Goal: Task Accomplishment & Management: Complete application form

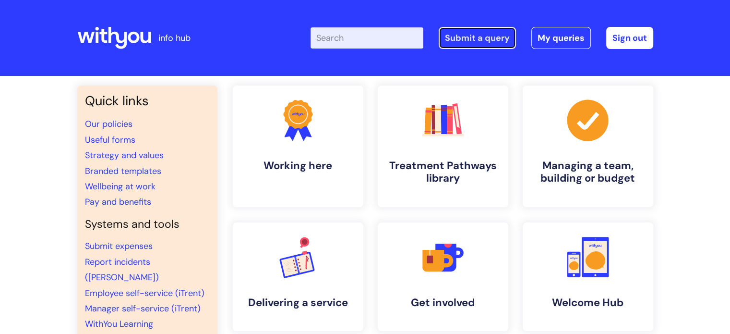
click at [495, 40] on link "Submit a query" at bounding box center [477, 38] width 77 height 22
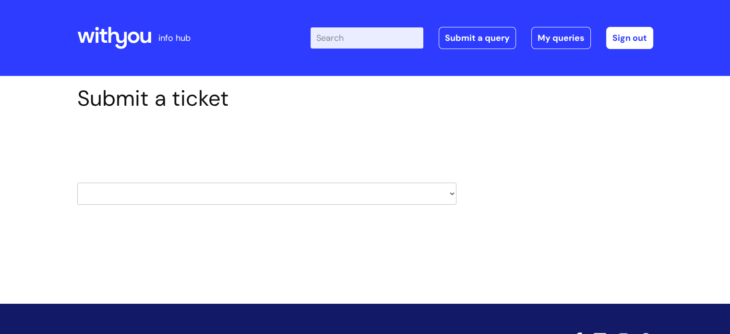
click at [222, 191] on select "HR / People IT and Support Clinical Drug Alerts Finance Accounts Data Support T…" at bounding box center [266, 193] width 379 height 22
select select "learning_and_development"
click at [77, 182] on select "HR / People IT and Support Clinical Drug Alerts Finance Accounts Data Support T…" at bounding box center [266, 193] width 379 height 22
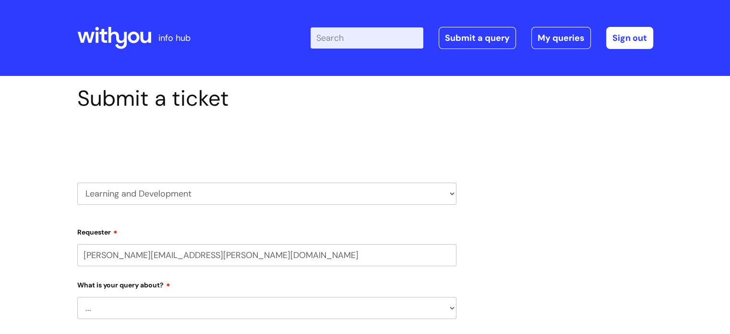
select select "80004157222"
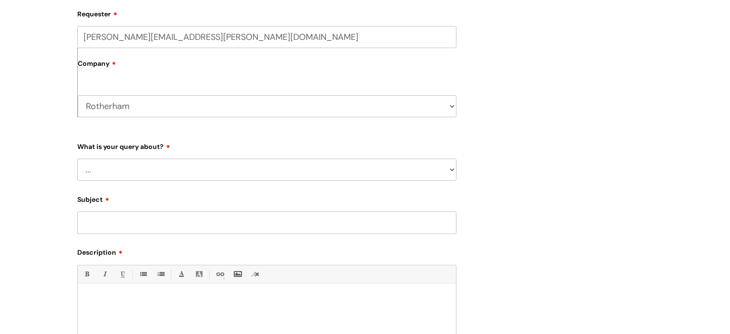
scroll to position [288, 0]
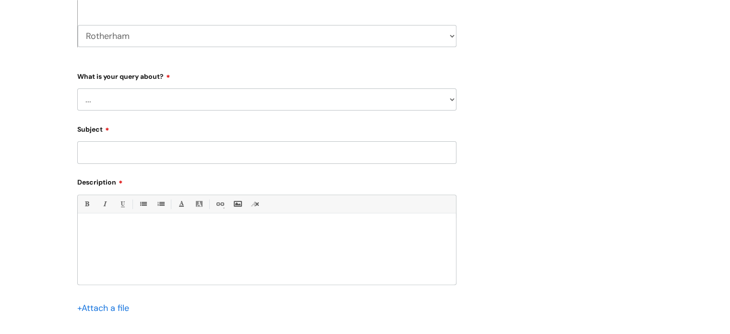
click at [154, 103] on select "... Question about a training course or session booking Ask about apprenticeshi…" at bounding box center [266, 99] width 379 height 22
select select "Something else / not listed here"
click at [77, 88] on select "... Question about a training course or session booking Ask about apprenticeshi…" at bounding box center [266, 99] width 379 height 22
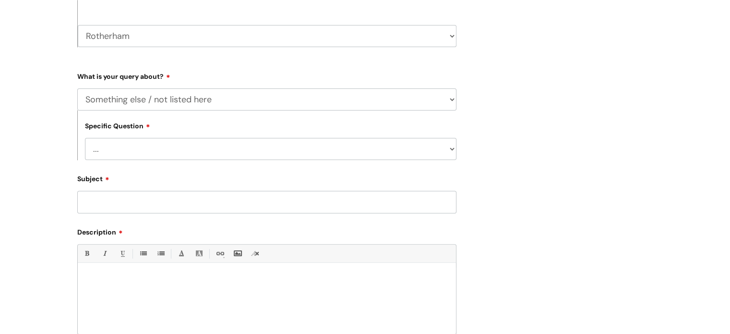
click at [164, 147] on select "... Other" at bounding box center [270, 149] width 371 height 22
select select "Other"
click at [85, 138] on select "... Other" at bounding box center [270, 149] width 371 height 22
click at [149, 202] on input "Subject" at bounding box center [266, 202] width 379 height 22
type input "Volunteer"
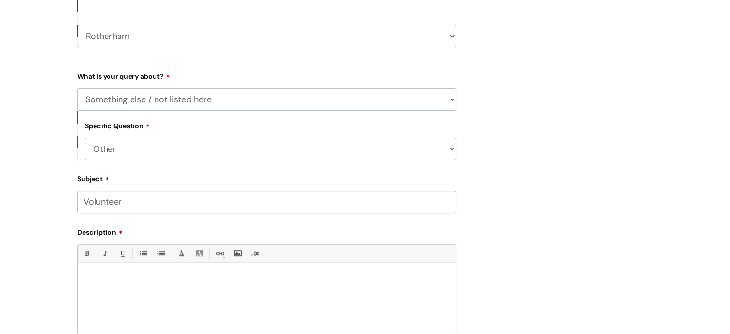
click at [155, 275] on div at bounding box center [267, 300] width 378 height 66
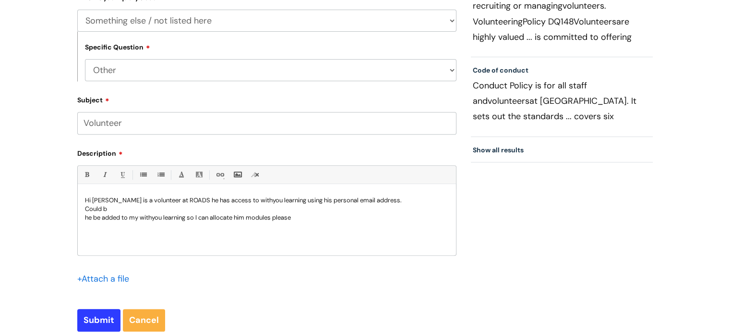
scroll to position [384, 0]
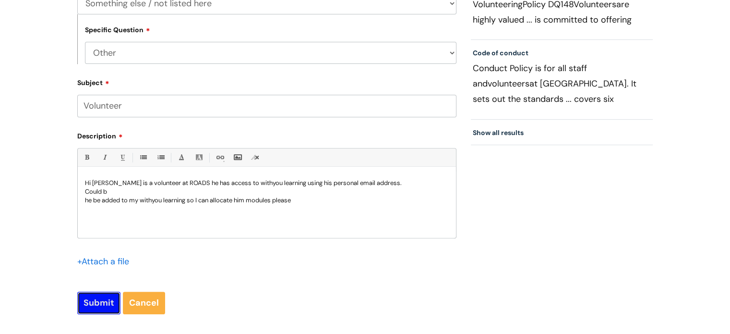
click at [115, 302] on input "Submit" at bounding box center [98, 302] width 43 height 22
type input "Please Wait..."
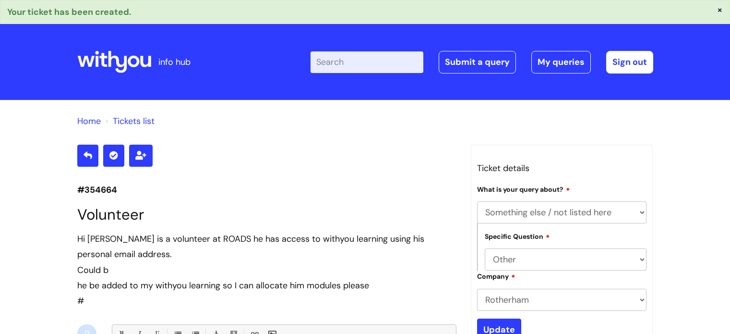
select select "Something else / not listed here"
select select "Other"
